Goal: Task Accomplishment & Management: Manage account settings

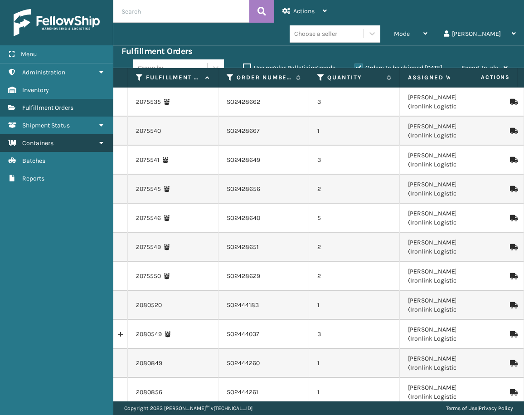
click at [68, 144] on link "Containers" at bounding box center [56, 143] width 113 height 18
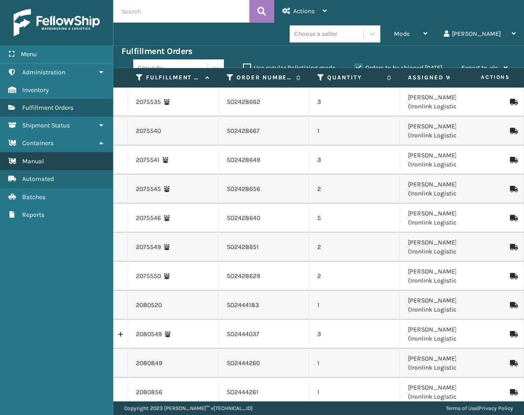
click at [59, 159] on link "Manual" at bounding box center [56, 161] width 113 height 18
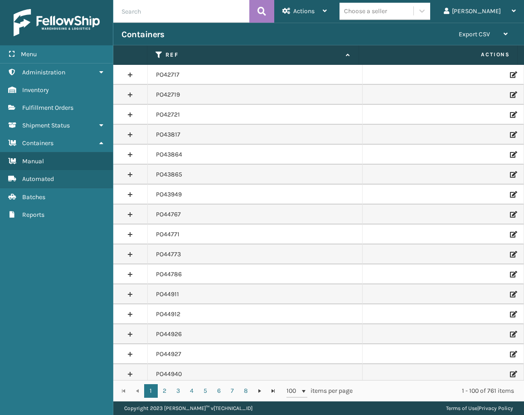
click at [160, 19] on input "text" at bounding box center [181, 11] width 136 height 23
paste input "PO50137"
type input "PO50137"
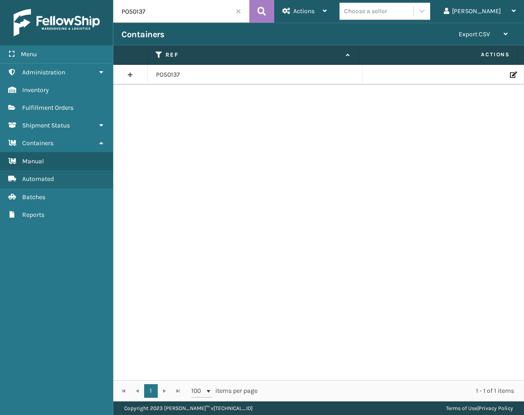
click at [510, 72] on icon at bounding box center [512, 75] width 5 height 6
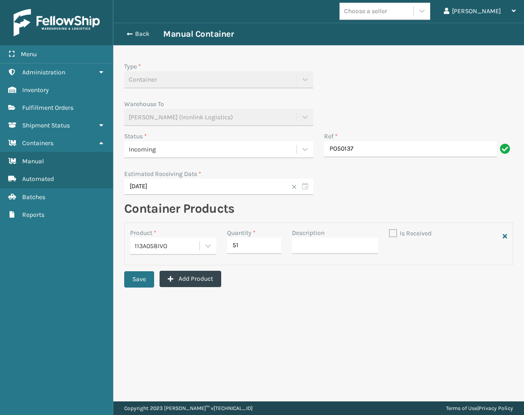
click at [149, 147] on span "Incoming" at bounding box center [142, 150] width 27 height 10
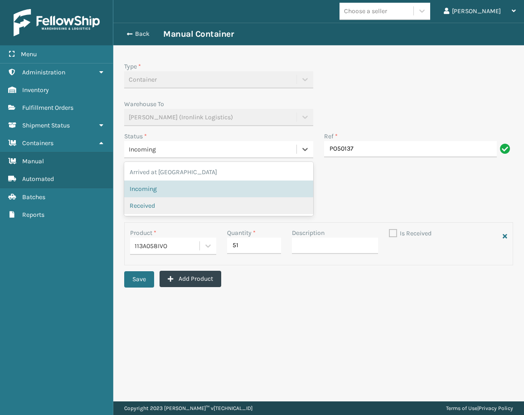
click at [153, 204] on span "Received" at bounding box center [142, 206] width 25 height 10
checkbox input "true"
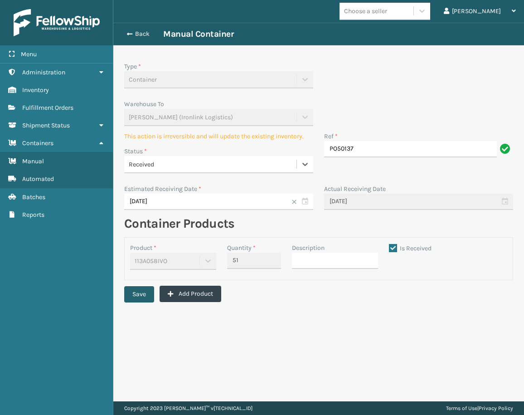
click at [139, 290] on button "Save" at bounding box center [139, 294] width 30 height 16
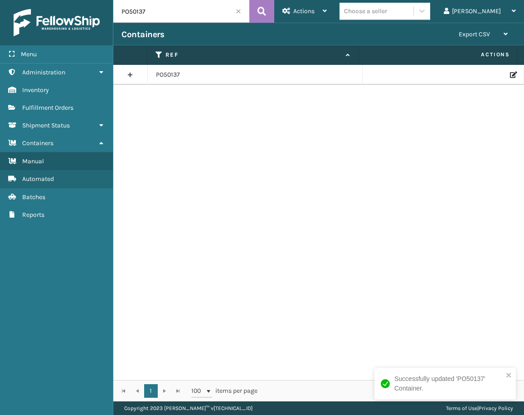
click at [242, 120] on div "PO50137" at bounding box center [318, 222] width 411 height 315
drag, startPoint x: 162, startPoint y: 10, endPoint x: 109, endPoint y: 13, distance: 53.1
click at [109, 0] on div "Menu Administration Inventory Fulfillment Orders Shipment Status Containers Man…" at bounding box center [262, 0] width 524 height 0
paste input "452"
type input "PO50452"
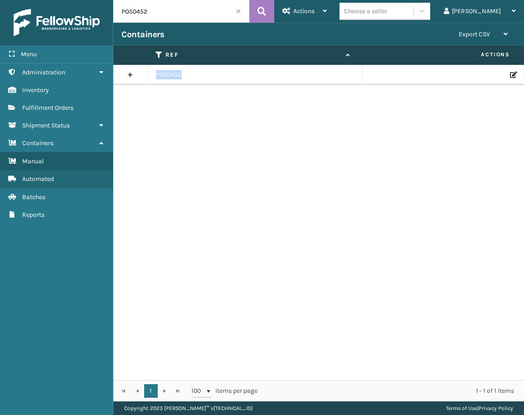
drag, startPoint x: 297, startPoint y: 91, endPoint x: 363, endPoint y: 91, distance: 66.2
click at [331, 91] on div "PO50452" at bounding box center [318, 222] width 411 height 315
click at [510, 73] on icon at bounding box center [512, 75] width 5 height 6
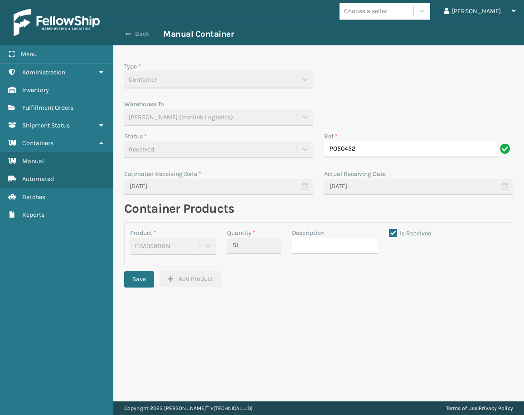
click at [144, 34] on button "Back" at bounding box center [142, 34] width 42 height 8
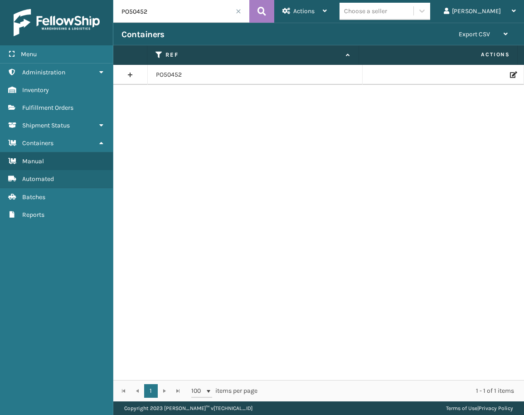
drag, startPoint x: 151, startPoint y: 11, endPoint x: 102, endPoint y: 22, distance: 50.7
click at [103, 0] on div "Menu Administration Inventory Fulfillment Orders Shipment Status Containers Man…" at bounding box center [262, 0] width 524 height 0
paste input "49727"
type input "PO49727"
click at [510, 77] on icon at bounding box center [512, 75] width 5 height 6
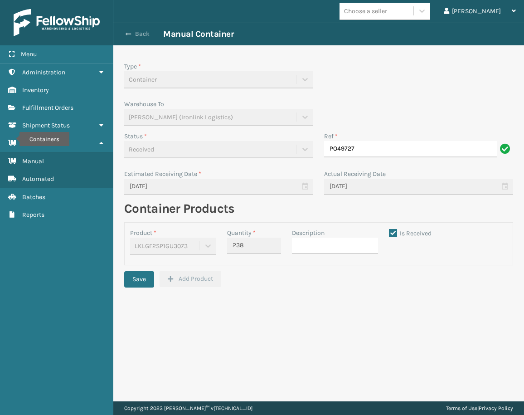
click at [144, 35] on button "Back" at bounding box center [142, 34] width 42 height 8
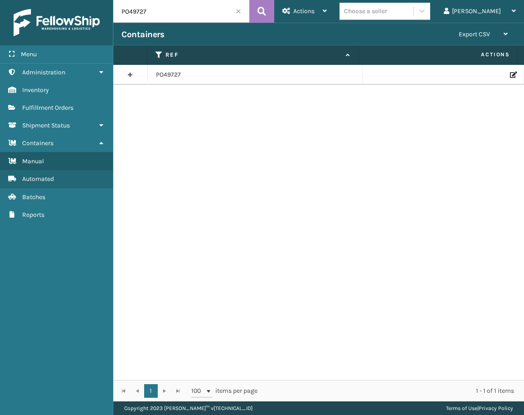
drag, startPoint x: 160, startPoint y: 13, endPoint x: 83, endPoint y: 20, distance: 76.5
click at [84, 0] on div "Menu Administration Inventory Fulfillment Orders Shipment Status Containers Man…" at bounding box center [262, 0] width 524 height 0
paste input "688"
type input "PO49688"
click at [510, 74] on icon at bounding box center [512, 75] width 5 height 6
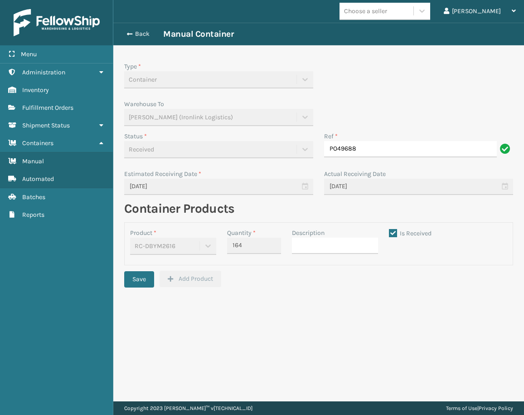
click at [149, 28] on div "Back Manual Container" at bounding box center [318, 34] width 411 height 23
click at [149, 32] on button "Back" at bounding box center [142, 34] width 42 height 8
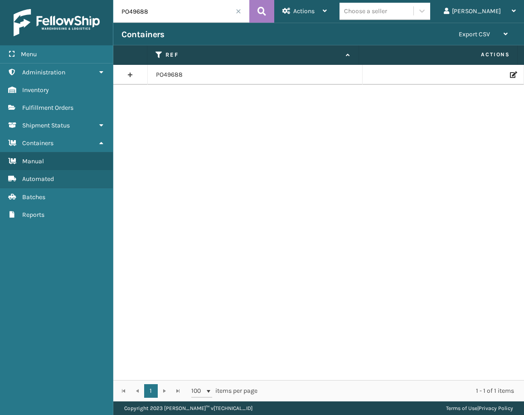
drag, startPoint x: 148, startPoint y: 12, endPoint x: 108, endPoint y: 15, distance: 40.0
click at [108, 0] on div "Menu Administration Inventory Fulfillment Orders Shipment Status Containers Man…" at bounding box center [262, 0] width 524 height 0
paste input "50137"
type input "PO50137"
click at [510, 74] on icon at bounding box center [512, 75] width 5 height 6
